Goal: Navigation & Orientation: Understand site structure

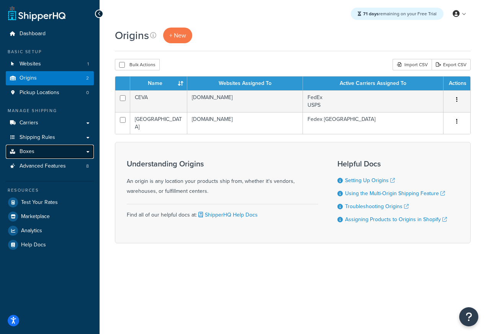
click at [31, 154] on span "Boxes" at bounding box center [27, 152] width 15 height 7
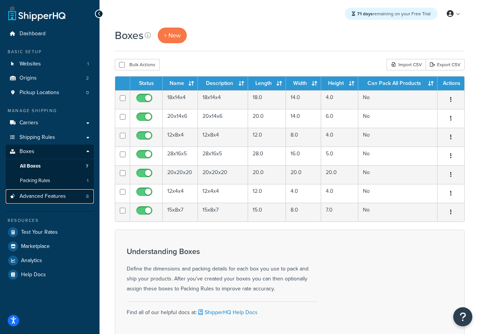
click at [44, 194] on span "Advanced Features" at bounding box center [43, 196] width 46 height 7
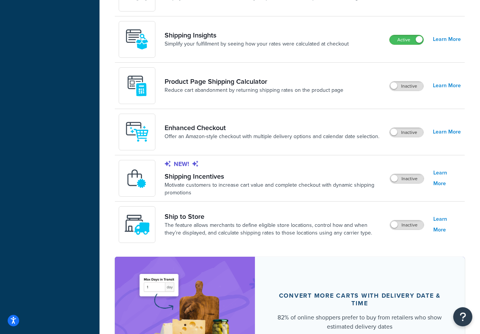
scroll to position [527, 0]
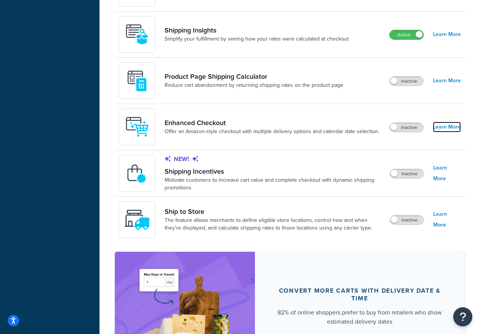
click at [441, 126] on link "Learn More" at bounding box center [447, 127] width 28 height 11
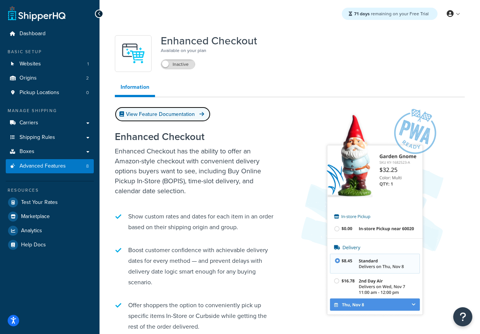
click at [166, 118] on link "View Feature Documentation" at bounding box center [163, 114] width 96 height 15
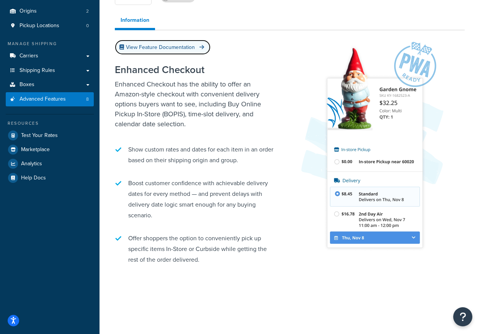
scroll to position [72, 0]
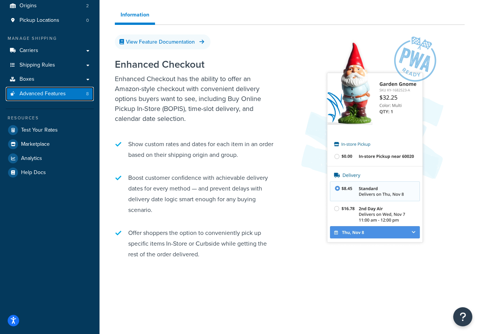
click at [46, 100] on link "Advanced Features 8" at bounding box center [50, 94] width 88 height 14
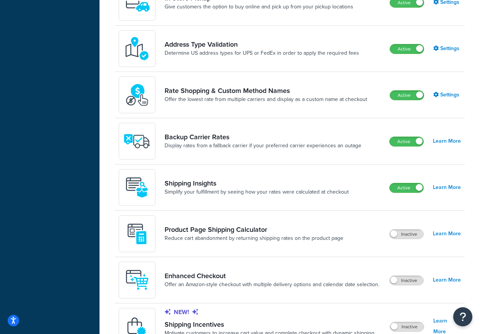
scroll to position [460, 0]
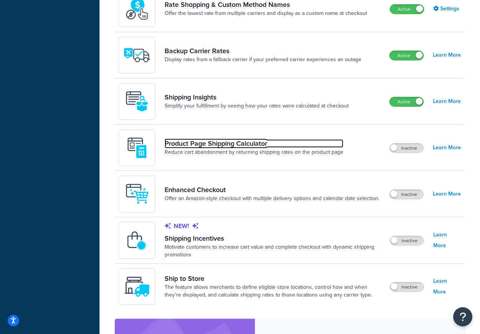
click at [214, 145] on link "Product Page Shipping Calculator" at bounding box center [254, 143] width 179 height 8
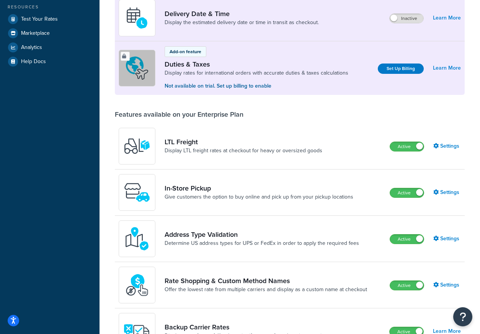
scroll to position [178, 0]
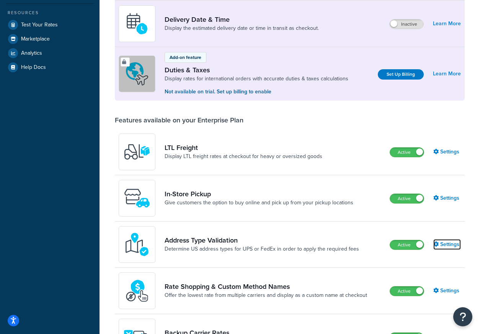
click at [440, 241] on link "Settings" at bounding box center [447, 244] width 28 height 11
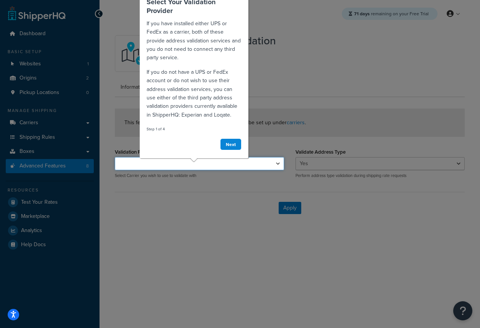
click at [272, 163] on select "FedEx Fedex Canada" at bounding box center [199, 163] width 169 height 13
click at [303, 80] on div at bounding box center [385, 173] width 202 height 346
click at [238, 144] on link "Next" at bounding box center [230, 145] width 21 height 12
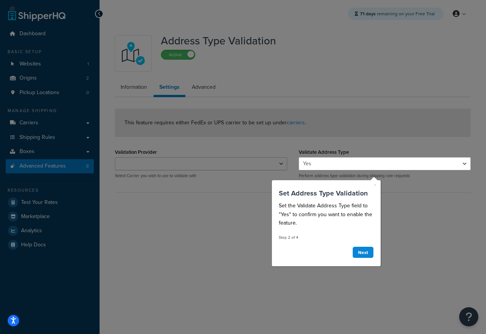
click at [206, 208] on div at bounding box center [149, 167] width 299 height 334
click at [375, 184] on link "×" at bounding box center [374, 185] width 3 height 8
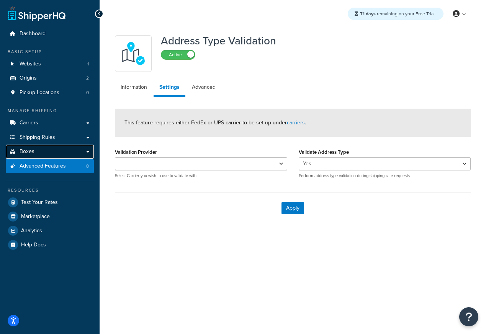
click at [44, 152] on link "Boxes" at bounding box center [50, 152] width 88 height 14
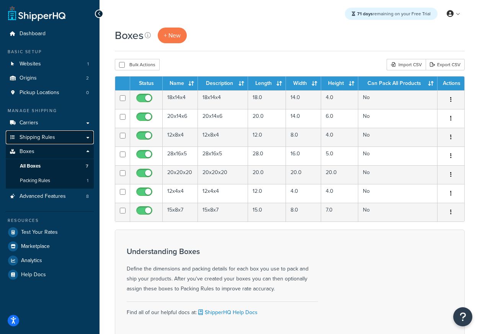
click at [39, 132] on link "Shipping Rules" at bounding box center [50, 138] width 88 height 14
